Goal: Information Seeking & Learning: Learn about a topic

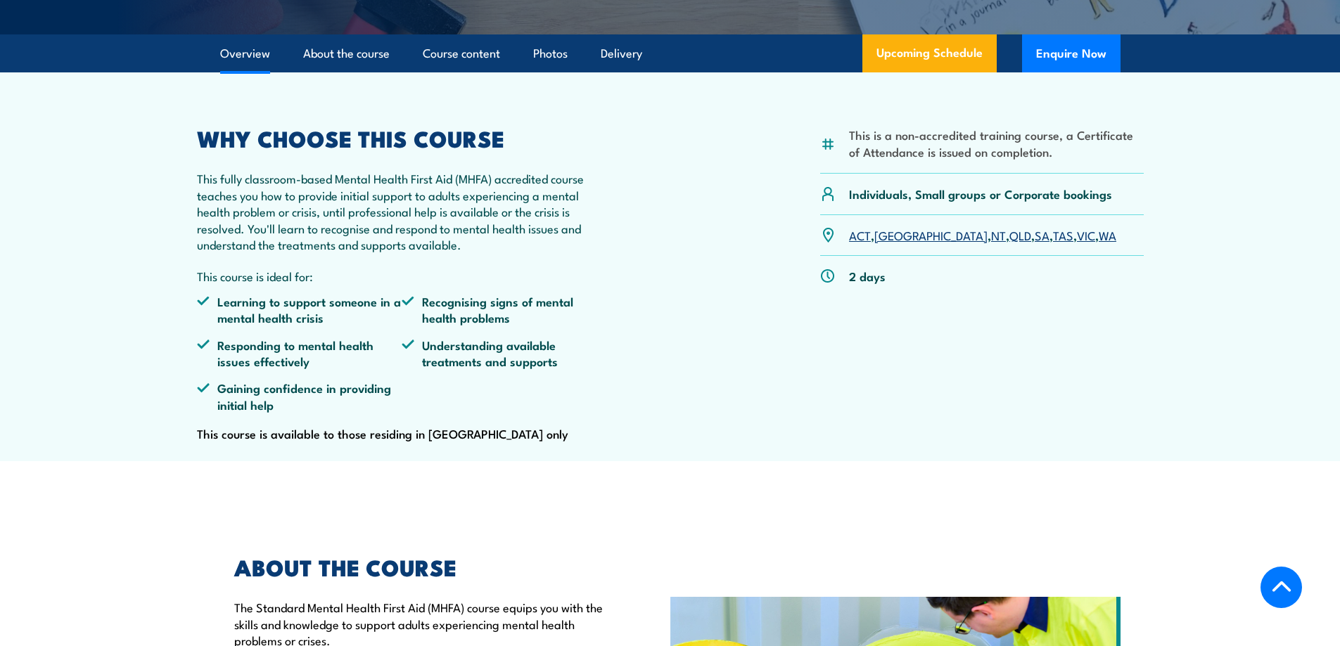
scroll to position [422, 0]
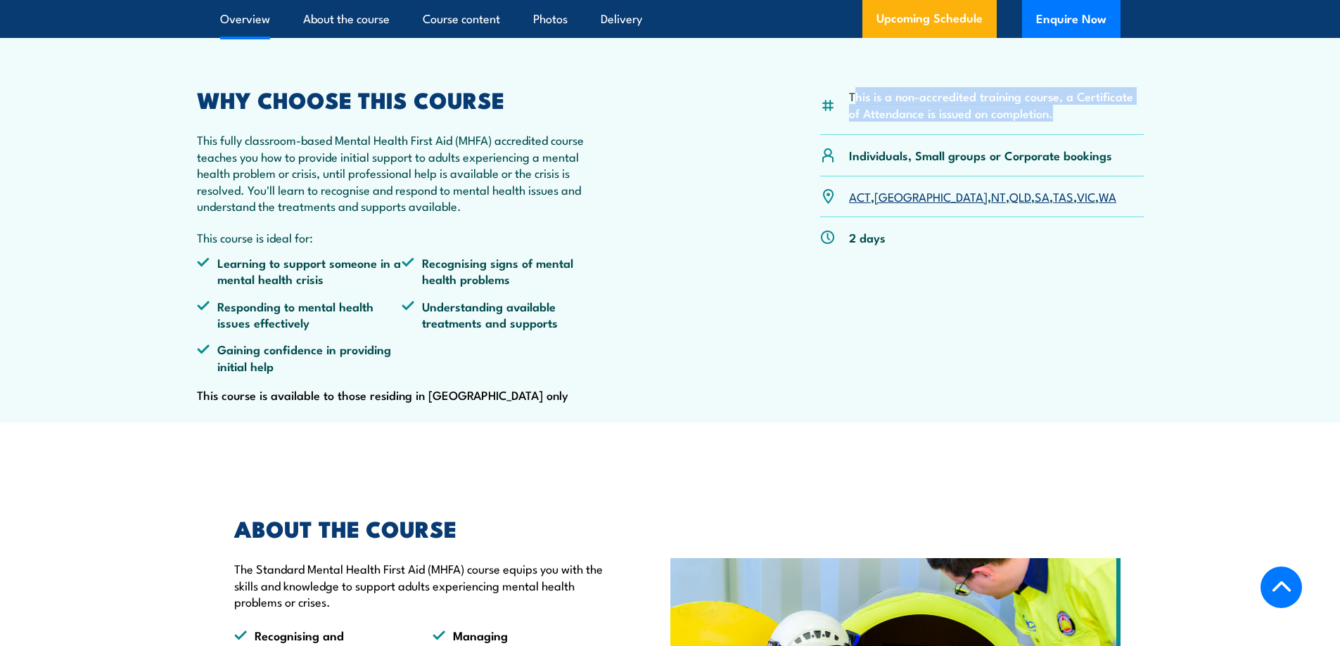
drag, startPoint x: 852, startPoint y: 130, endPoint x: 1068, endPoint y: 141, distance: 215.5
click at [1068, 121] on li "This is a non-accredited training course, a Certificate of Attendance is issued…" at bounding box center [996, 104] width 295 height 33
drag, startPoint x: 1068, startPoint y: 144, endPoint x: 832, endPoint y: 138, distance: 236.4
click at [832, 135] on div "This is a non-accredited training course, a Certificate of Attendance is issued…" at bounding box center [982, 112] width 324 height 46
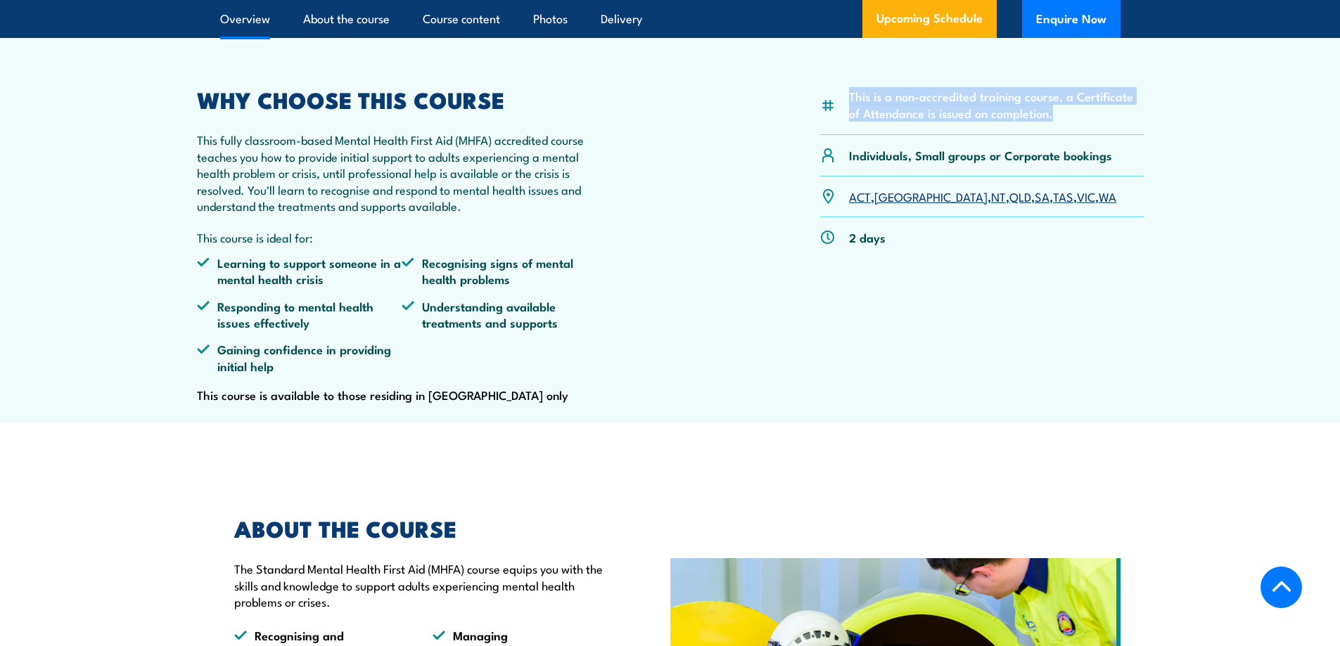
click at [1063, 121] on li "This is a non-accredited training course, a Certificate of Attendance is issued…" at bounding box center [996, 104] width 295 height 33
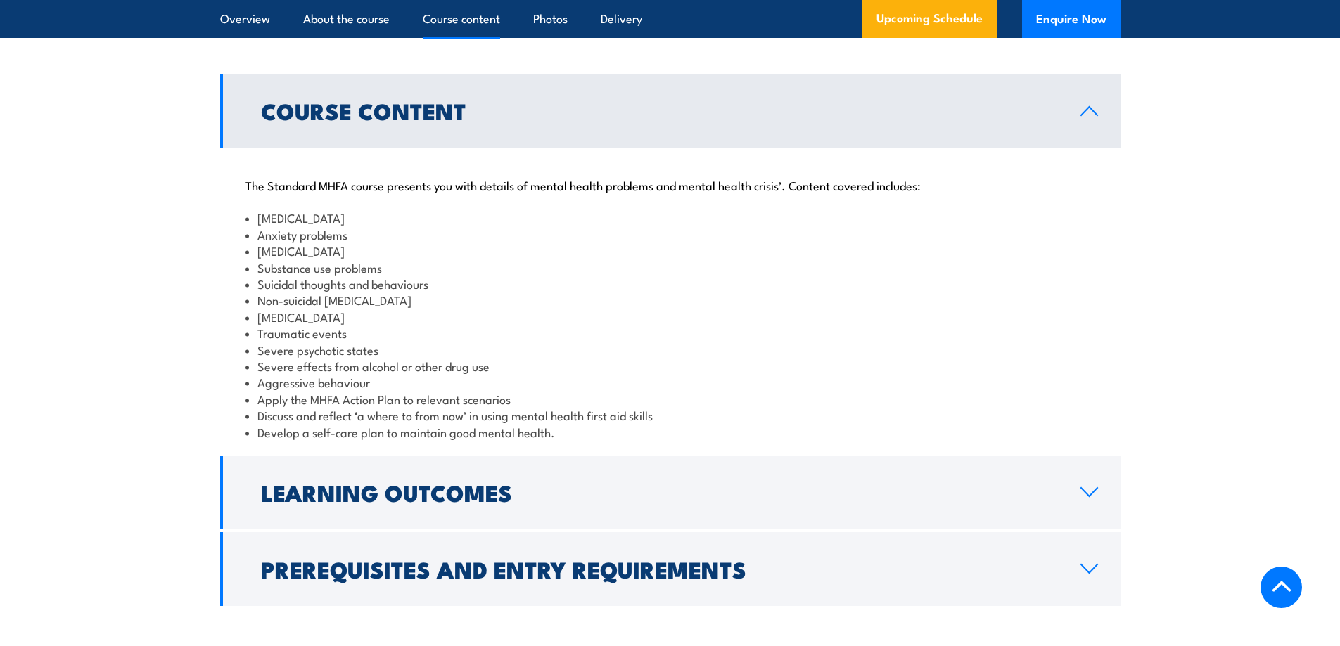
scroll to position [1266, 0]
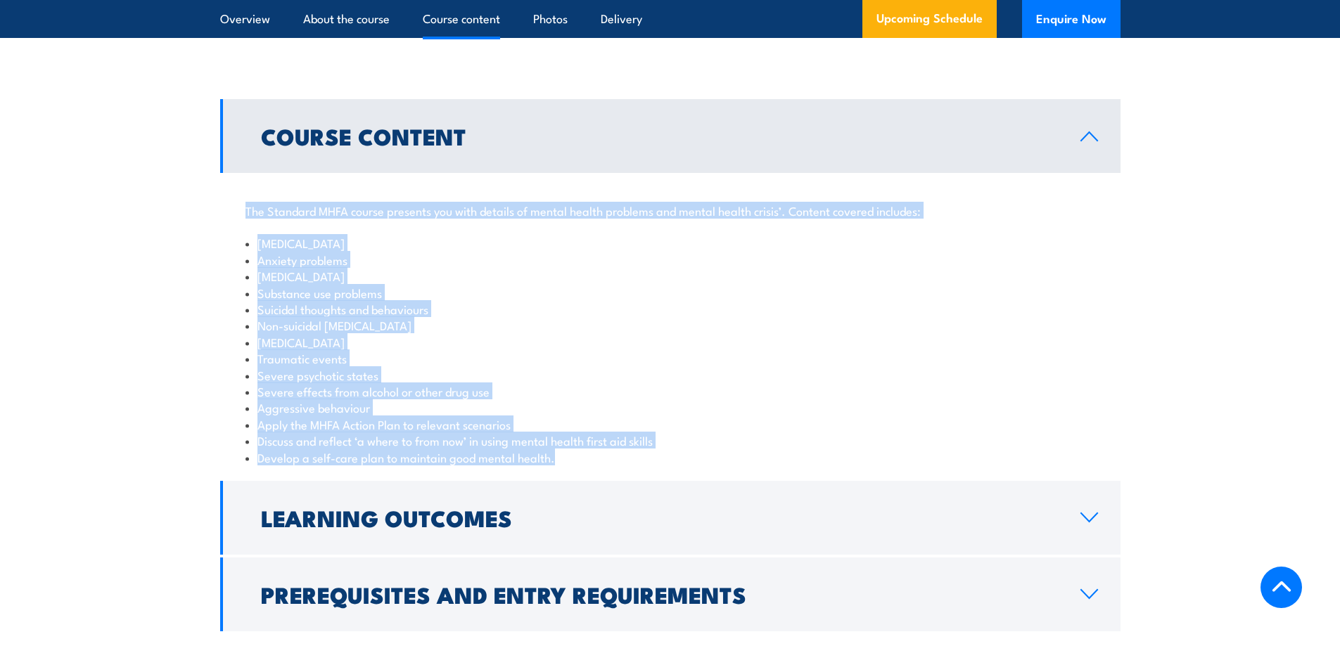
drag, startPoint x: 248, startPoint y: 247, endPoint x: 666, endPoint y: 493, distance: 485.5
click at [666, 478] on div "The Standard MHFA course presents you with details of mental health problems an…" at bounding box center [670, 325] width 900 height 305
click at [666, 466] on li "Develop a self-care plan to maintain good mental health." at bounding box center [670, 457] width 850 height 16
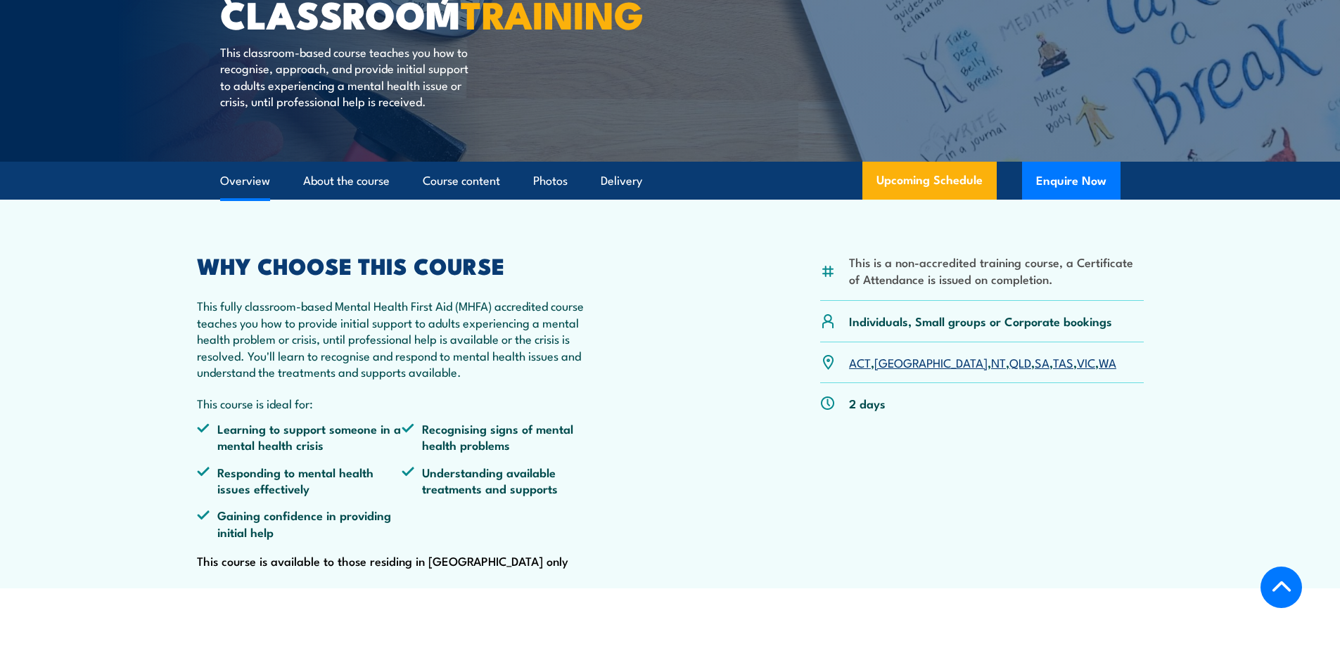
scroll to position [0, 0]
